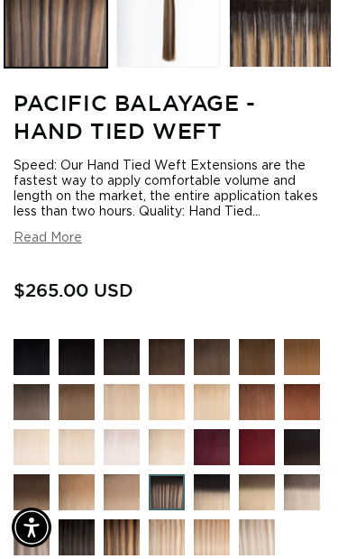
scroll to position [0, 582]
click at [123, 548] on img at bounding box center [135, 550] width 63 height 63
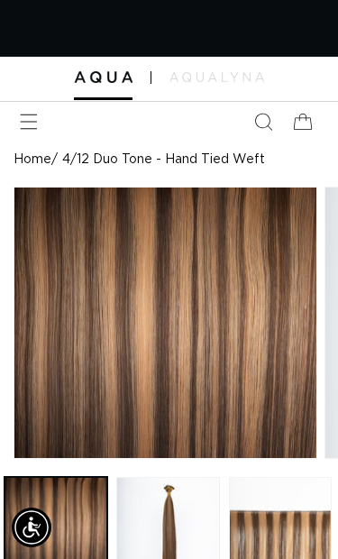
scroll to position [0, 291]
